Goal: Task Accomplishment & Management: Use online tool/utility

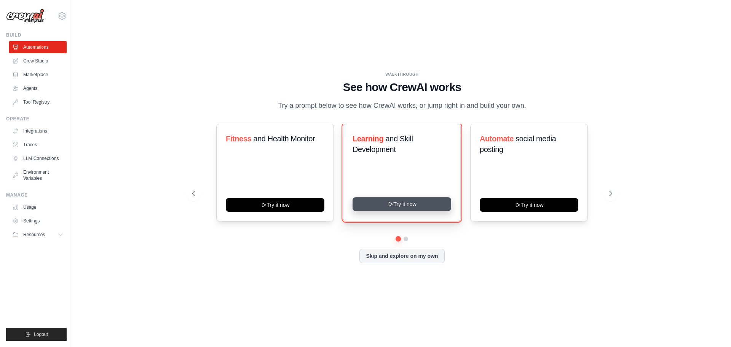
click at [428, 211] on button "Try it now" at bounding box center [402, 204] width 99 height 14
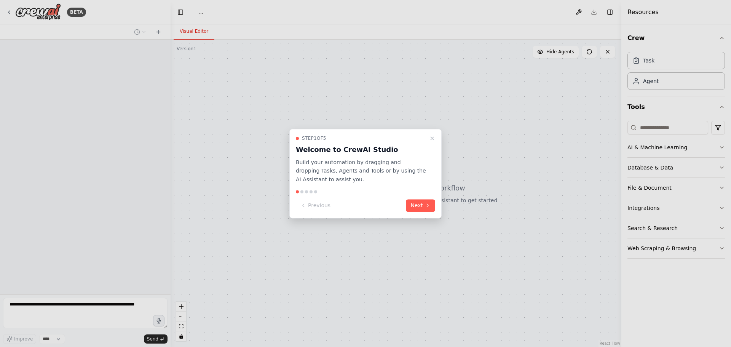
select select "****"
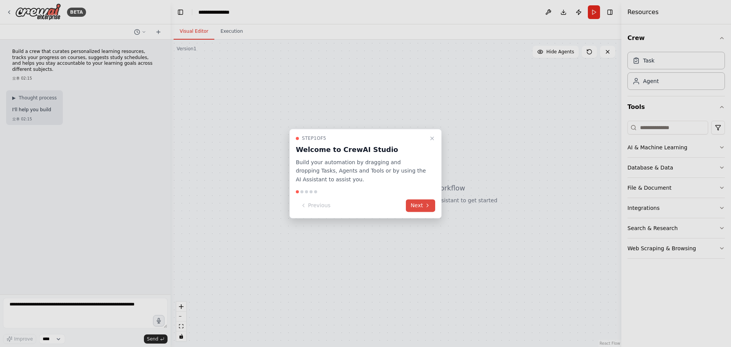
click at [422, 203] on button "Next" at bounding box center [420, 205] width 29 height 13
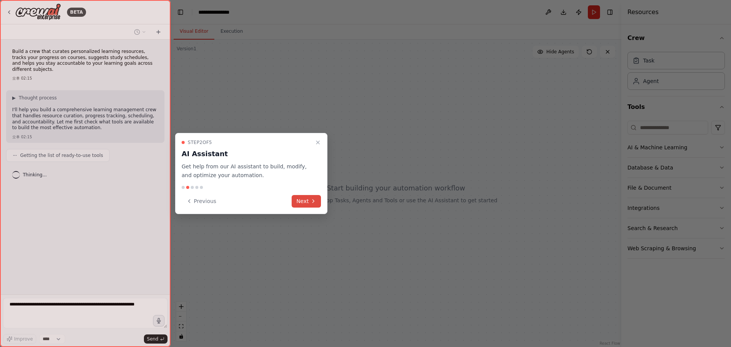
click at [304, 200] on button "Next" at bounding box center [306, 201] width 29 height 13
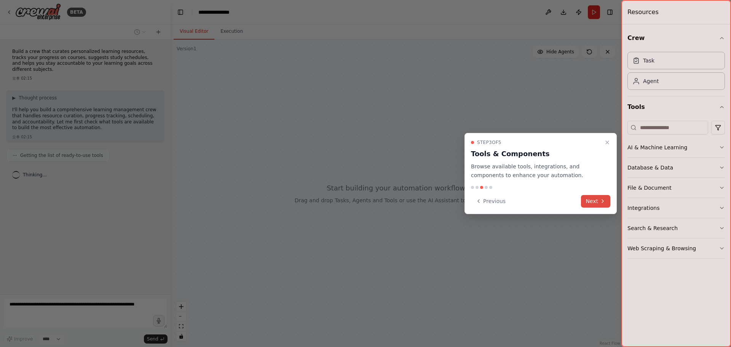
click at [590, 205] on button "Next" at bounding box center [595, 201] width 29 height 13
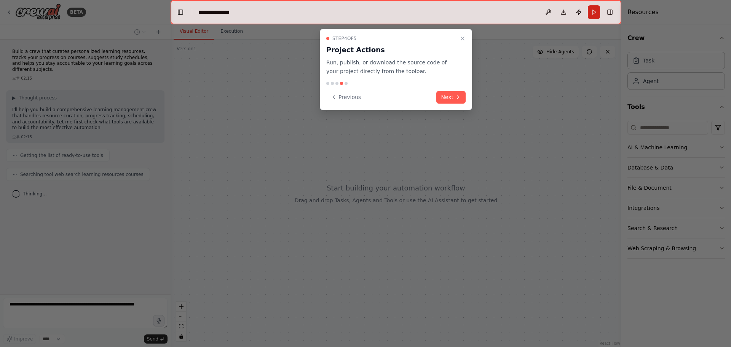
click at [440, 102] on button "Next" at bounding box center [450, 97] width 29 height 13
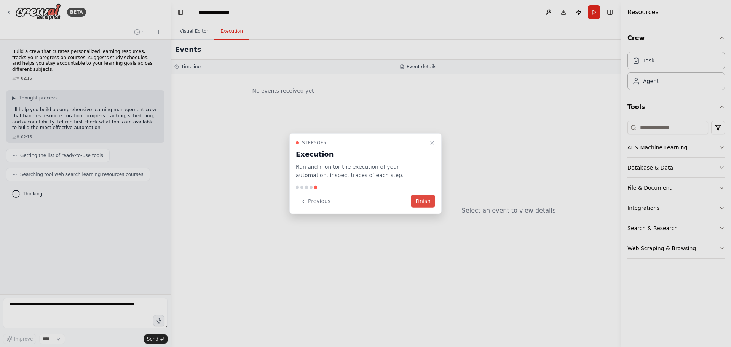
click at [424, 200] on button "Finish" at bounding box center [423, 201] width 24 height 13
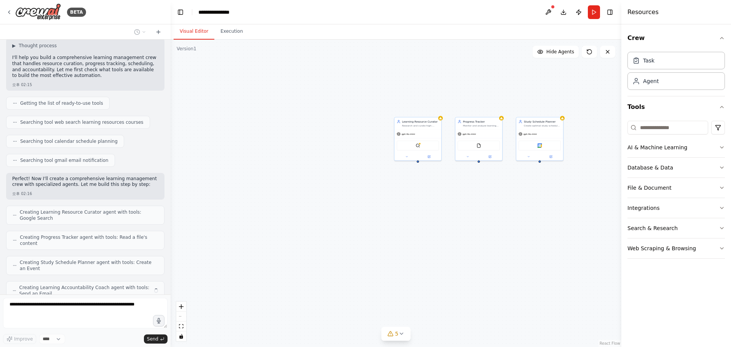
scroll to position [77, 0]
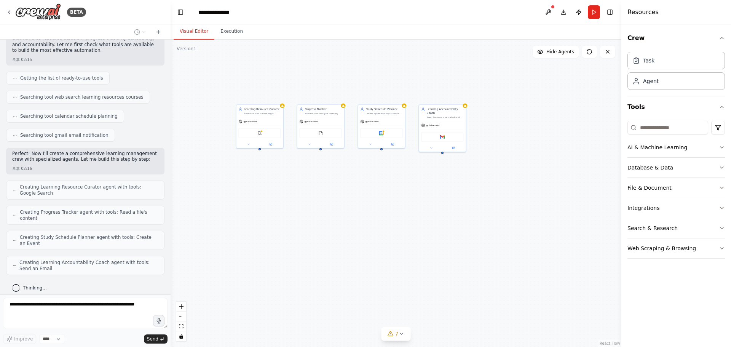
drag, startPoint x: 438, startPoint y: 212, endPoint x: 248, endPoint y: 198, distance: 189.8
click at [248, 198] on div "Learning Resource Curator Research and curate high-quality learning resources f…" at bounding box center [396, 193] width 451 height 307
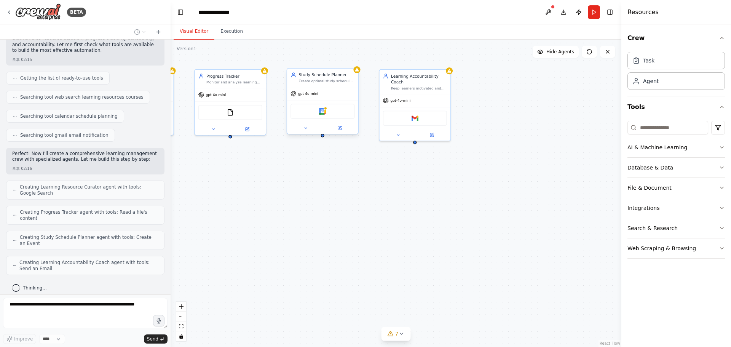
scroll to position [123, 0]
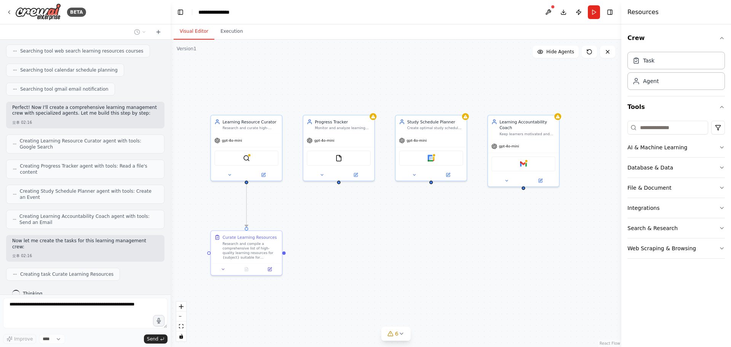
drag, startPoint x: 344, startPoint y: 161, endPoint x: 452, endPoint y: 207, distance: 117.8
click at [452, 207] on div ".deletable-edge-delete-btn { width: 20px; height: 20px; border: 0px solid #ffff…" at bounding box center [396, 193] width 451 height 307
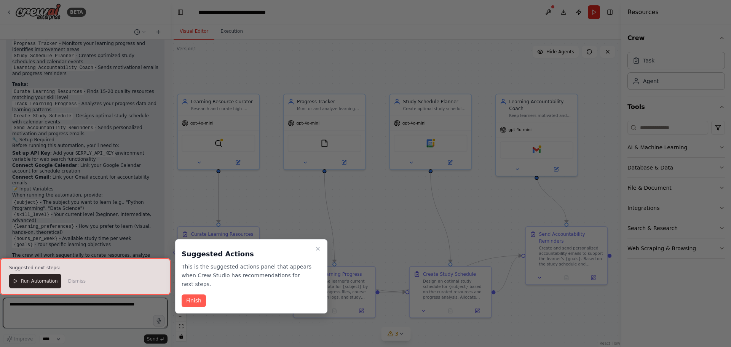
scroll to position [519, 0]
click at [186, 298] on button "Finish" at bounding box center [194, 300] width 24 height 13
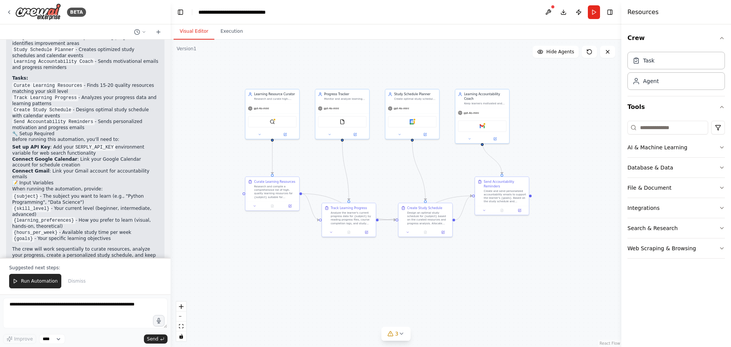
drag, startPoint x: 346, startPoint y: 220, endPoint x: 361, endPoint y: 168, distance: 53.5
click at [361, 168] on div ".deletable-edge-delete-btn { width: 20px; height: 20px; border: 0px solid #ffff…" at bounding box center [396, 193] width 451 height 307
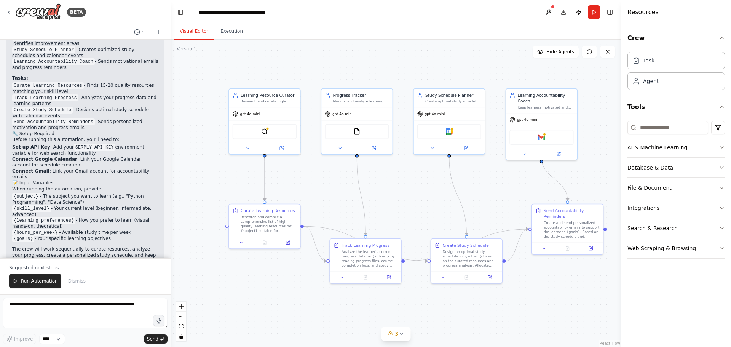
drag, startPoint x: 318, startPoint y: 154, endPoint x: 297, endPoint y: 172, distance: 28.1
click at [297, 172] on div ".deletable-edge-delete-btn { width: 20px; height: 20px; border: 0px solid #ffff…" at bounding box center [396, 193] width 451 height 307
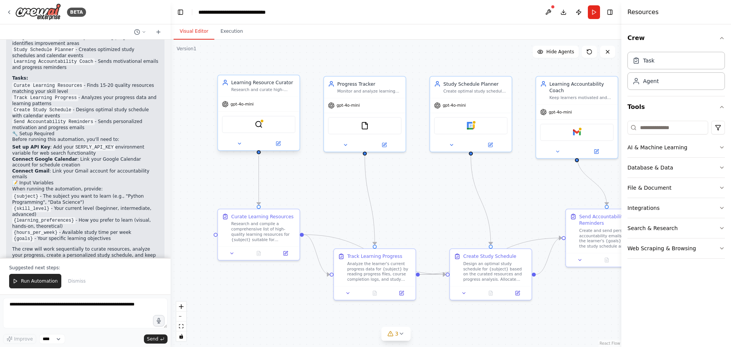
click at [241, 125] on div "SerplyWebSearchTool" at bounding box center [259, 124] width 74 height 17
click at [261, 127] on img at bounding box center [259, 124] width 8 height 8
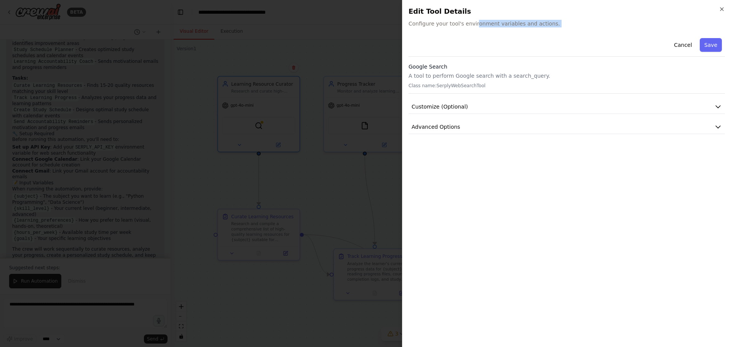
click at [474, 31] on div "Close Edit Tool Details Configure your tool's environment variables and actions…" at bounding box center [566, 173] width 329 height 347
click at [594, 229] on div "Cancel Save Google Search A tool to perform Google search with a search_query. …" at bounding box center [567, 188] width 316 height 306
click at [722, 12] on div "Close Edit Tool Details Configure your tool's environment variables and actions…" at bounding box center [566, 173] width 329 height 347
